Goal: Task Accomplishment & Management: Manage account settings

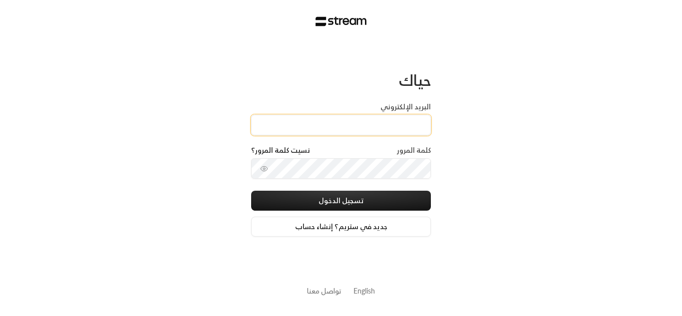
click at [384, 129] on input "البريد الإلكتروني" at bounding box center [341, 125] width 180 height 20
type input "[EMAIL_ADDRESS][DOMAIN_NAME]"
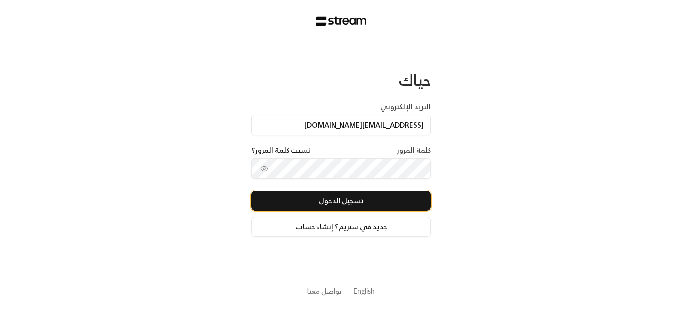
click at [344, 203] on button "تسجيل الدخول" at bounding box center [341, 201] width 180 height 20
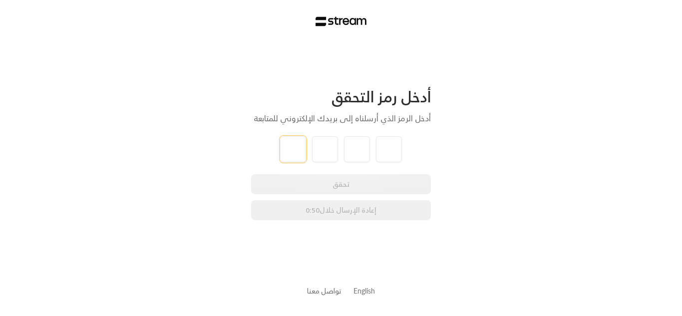
type input "2"
type input "6"
type input "3"
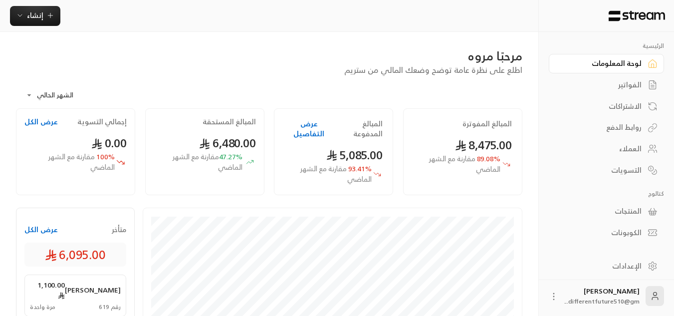
click at [633, 108] on div "الاشتراكات" at bounding box center [602, 106] width 80 height 10
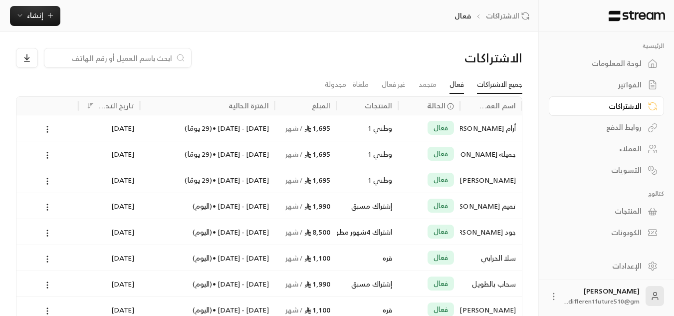
click at [494, 89] on link "جميع الاشتراكات" at bounding box center [499, 85] width 45 height 18
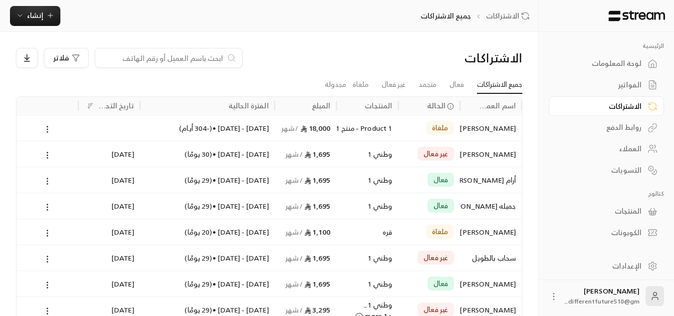
click at [256, 154] on div "[DATE] - [DATE] • ( 30 يومًا )" at bounding box center [207, 153] width 123 height 25
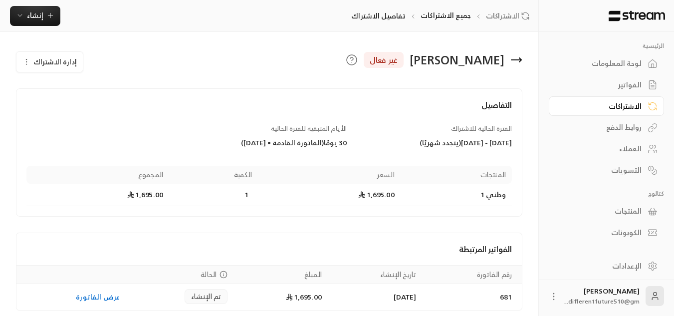
click at [647, 65] on link "لوحة المعلومات" at bounding box center [606, 63] width 115 height 19
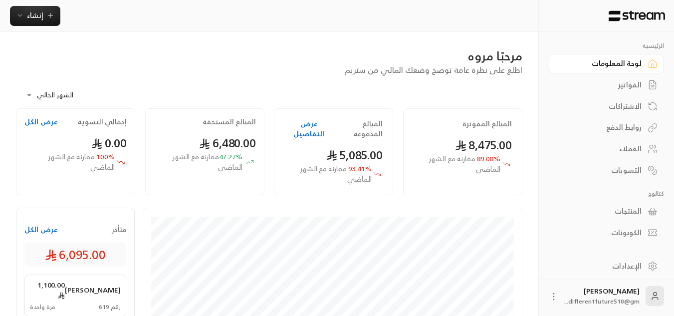
click at [637, 80] on div "الفواتير" at bounding box center [602, 85] width 80 height 10
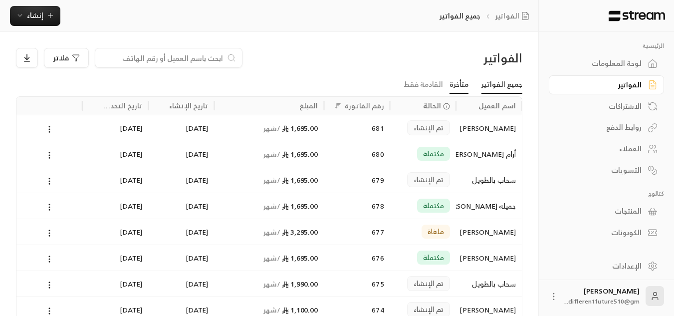
click at [466, 83] on link "متأخرة" at bounding box center [459, 85] width 19 height 18
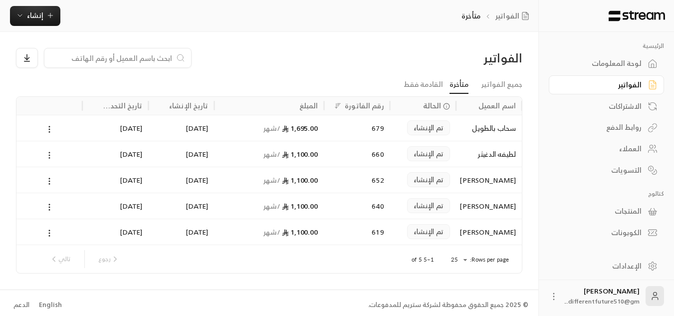
click at [52, 153] on icon at bounding box center [49, 155] width 9 height 9
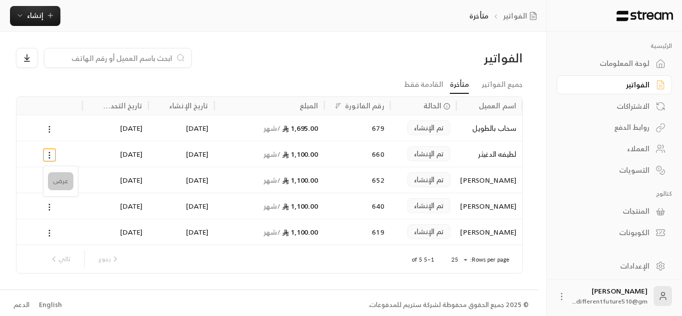
click at [57, 181] on li "عرض" at bounding box center [60, 181] width 25 height 18
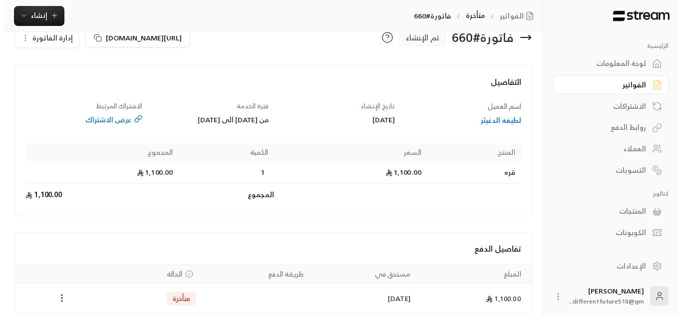
scroll to position [40, 0]
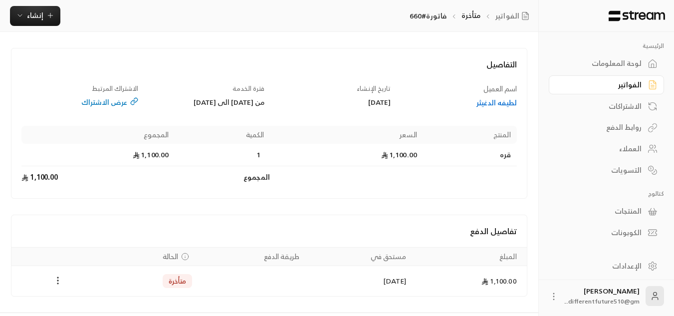
click at [59, 276] on icon "Payments" at bounding box center [58, 281] width 10 height 10
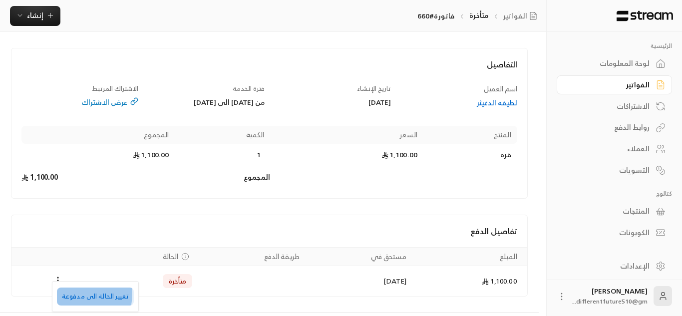
click at [67, 294] on li "تغيير الحالة الى مدفوعة" at bounding box center [95, 297] width 77 height 18
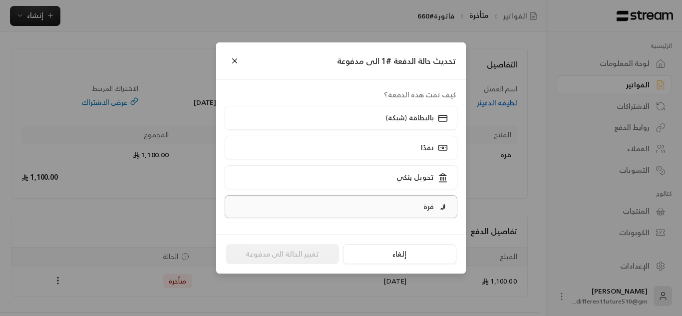
click at [326, 213] on label "قرة" at bounding box center [341, 206] width 233 height 23
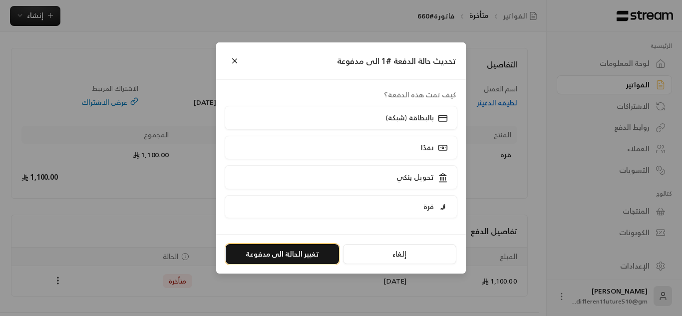
click at [301, 256] on button "تغيير الحالة الى مدفوعة" at bounding box center [282, 254] width 113 height 20
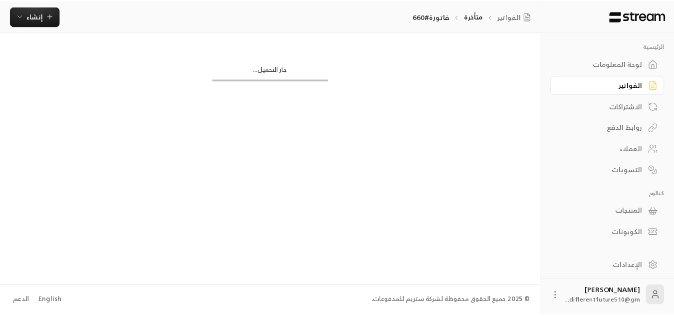
scroll to position [0, 0]
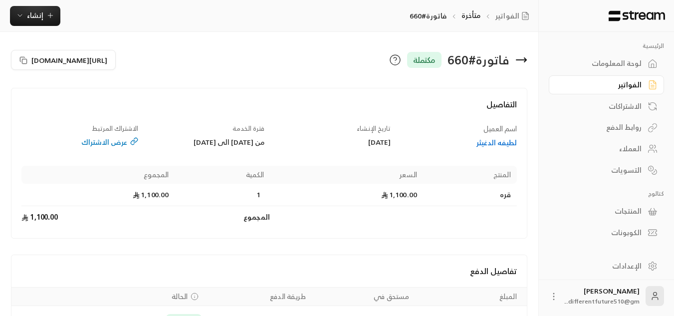
click at [626, 87] on div "الفواتير" at bounding box center [602, 85] width 80 height 10
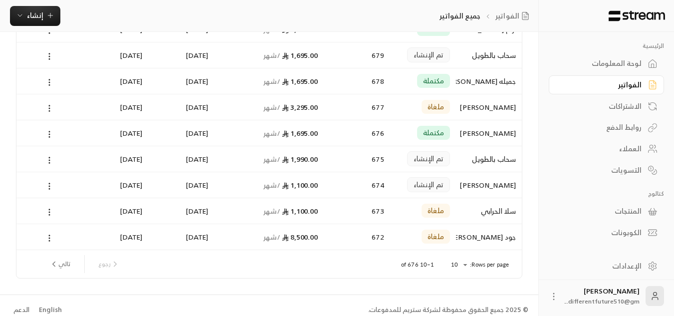
scroll to position [134, 0]
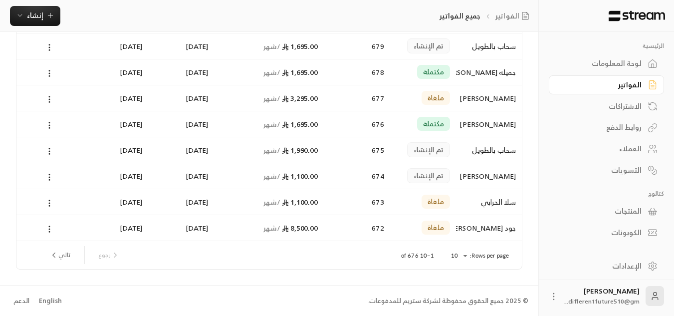
click at [589, 63] on div "لوحة المعلومات" at bounding box center [602, 63] width 80 height 10
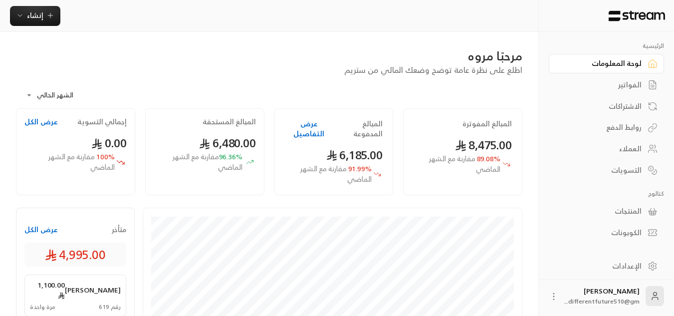
click at [607, 89] on div "الفواتير" at bounding box center [602, 85] width 80 height 10
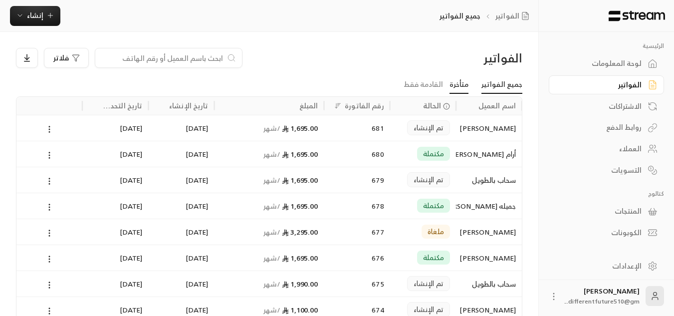
click at [454, 87] on link "متأخرة" at bounding box center [459, 85] width 19 height 18
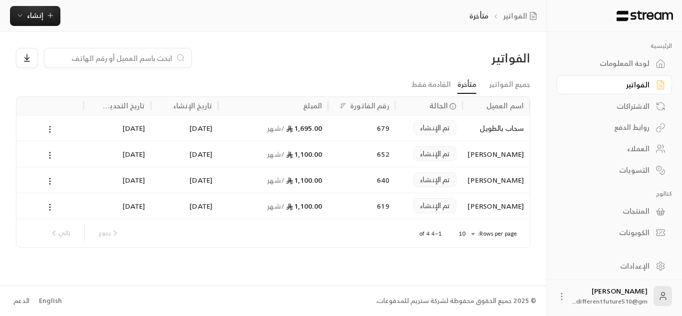
click at [629, 104] on div "الاشتراكات" at bounding box center [609, 106] width 80 height 10
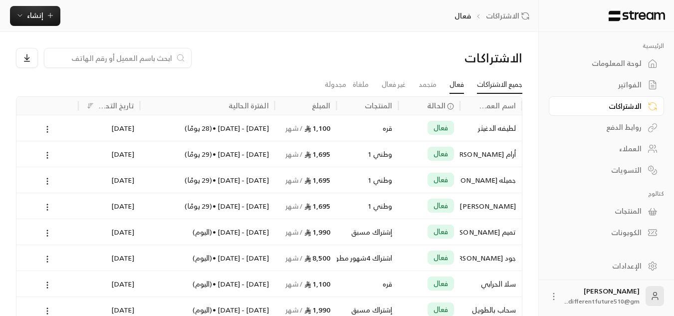
click at [517, 84] on link "جميع الاشتراكات" at bounding box center [499, 85] width 45 height 18
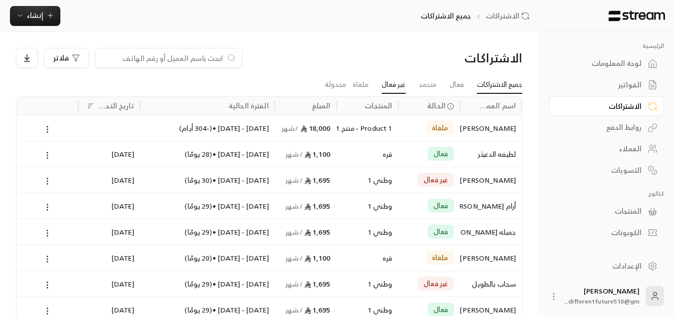
click at [395, 84] on link "غير فعال" at bounding box center [394, 85] width 24 height 18
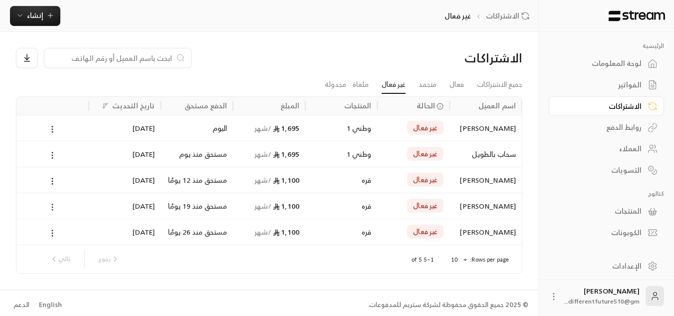
click at [52, 207] on icon at bounding box center [52, 207] width 9 height 9
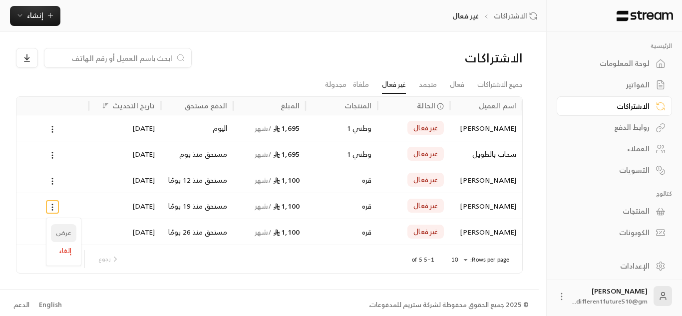
click at [62, 235] on link "عرض" at bounding box center [63, 233] width 25 height 18
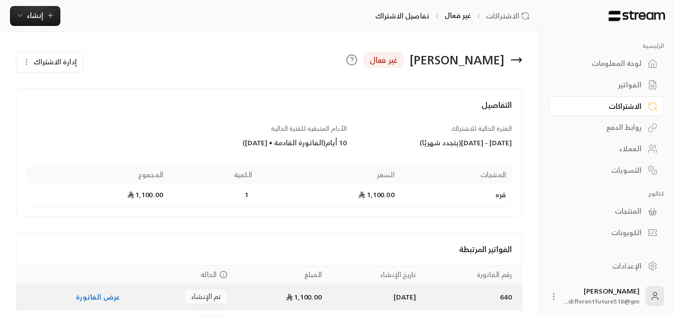
click at [83, 301] on link "عرض الفاتورة" at bounding box center [98, 297] width 44 height 12
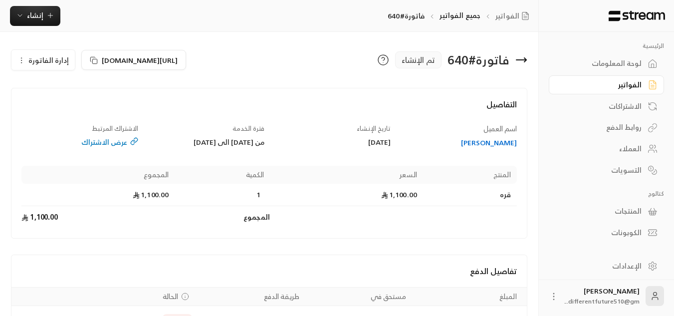
click at [19, 58] on icon "button" at bounding box center [21, 60] width 8 height 8
click at [71, 110] on span "إلغاء" at bounding box center [68, 107] width 12 height 8
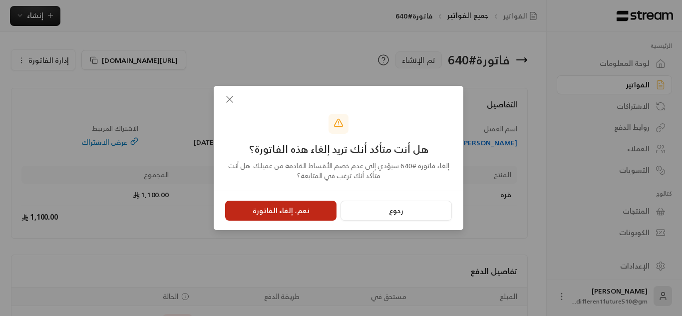
click at [280, 206] on button "نعم، إلغاء الفاتورة" at bounding box center [280, 211] width 111 height 20
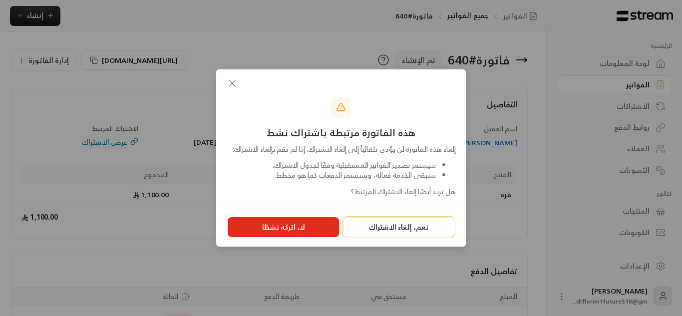
click at [396, 230] on button "نعم، إلغاء الاشتراك" at bounding box center [398, 227] width 111 height 20
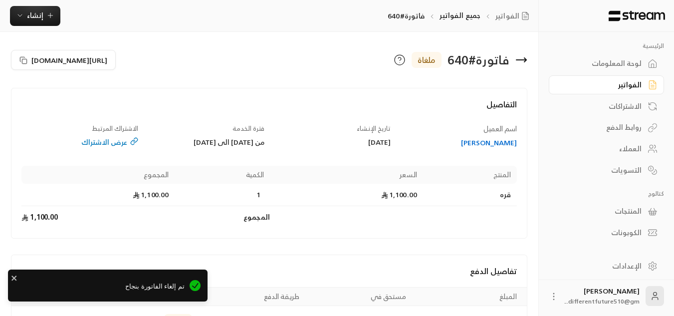
click at [611, 109] on div "الاشتراكات" at bounding box center [602, 106] width 80 height 10
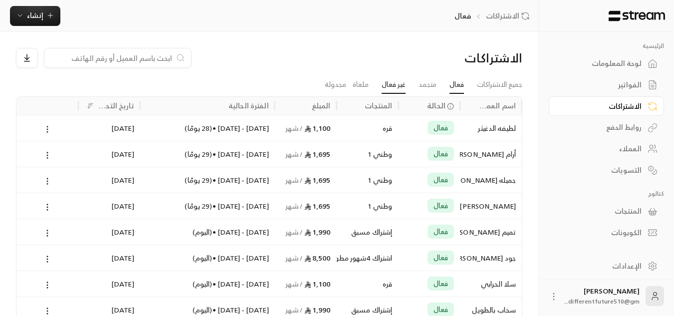
click at [400, 88] on link "غير فعال" at bounding box center [394, 85] width 24 height 18
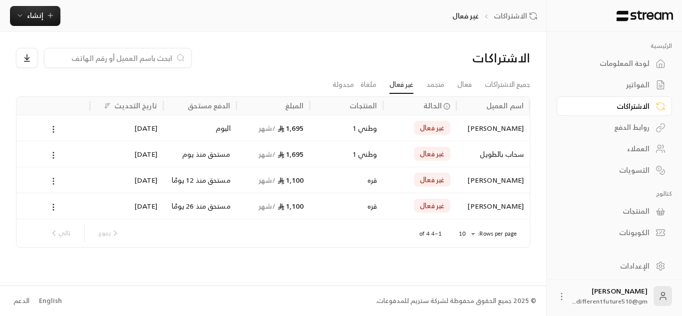
click at [49, 181] on icon at bounding box center [53, 181] width 9 height 9
click at [60, 227] on li "إلغاء" at bounding box center [64, 225] width 25 height 18
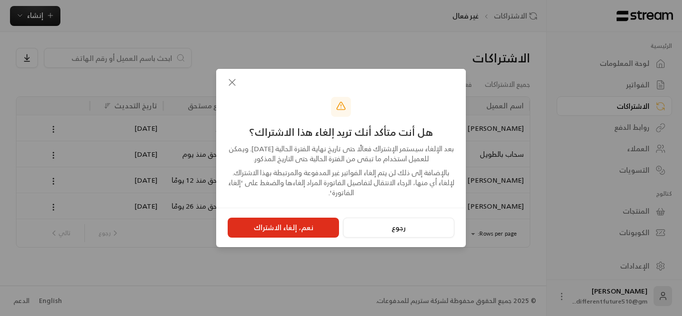
click at [275, 223] on button "نعم، إلغاء الاشتراك" at bounding box center [283, 228] width 111 height 20
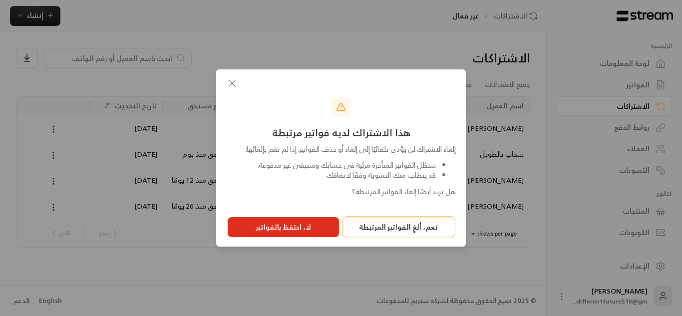
click at [390, 230] on button "نعم، ألغِ الفواتير المرتبطة" at bounding box center [398, 227] width 111 height 20
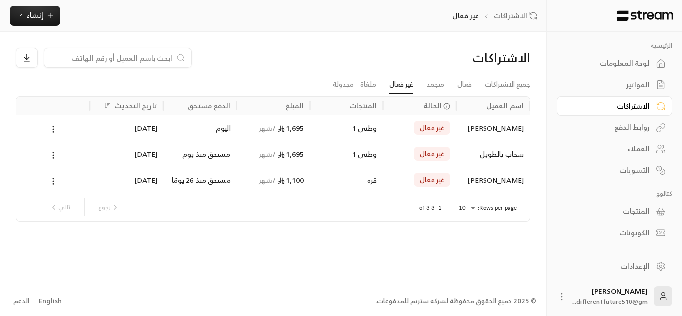
click at [599, 90] on link "الفواتير" at bounding box center [614, 84] width 115 height 19
